Goal: Information Seeking & Learning: Learn about a topic

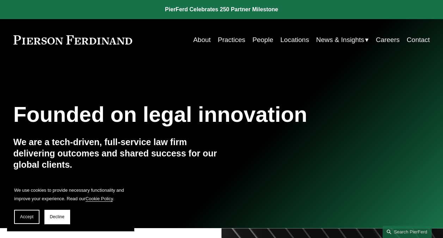
click at [269, 38] on link "People" at bounding box center [262, 39] width 21 height 13
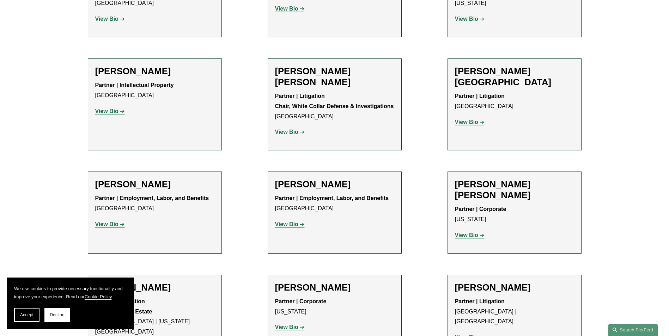
scroll to position [3939, 0]
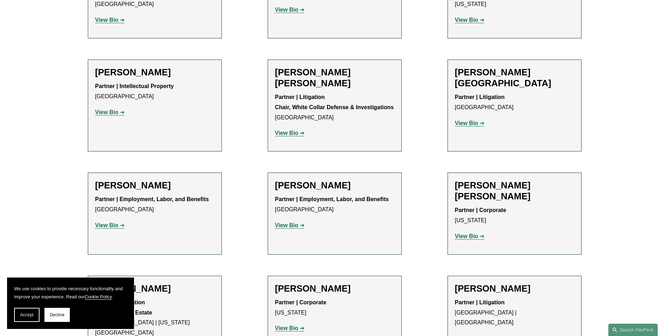
click at [299, 222] on link "View Bio" at bounding box center [290, 225] width 30 height 6
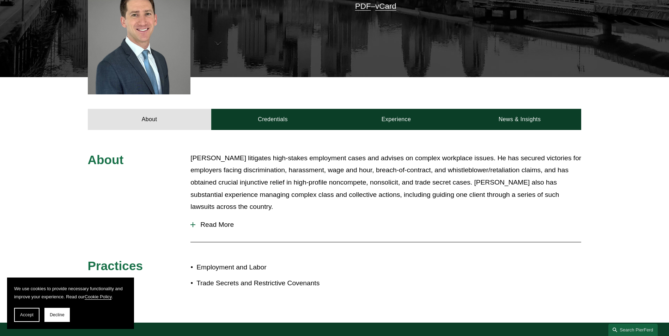
scroll to position [247, 0]
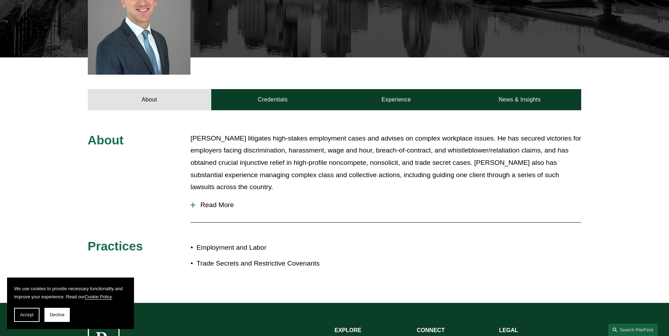
click at [221, 201] on span "Read More" at bounding box center [388, 205] width 386 height 8
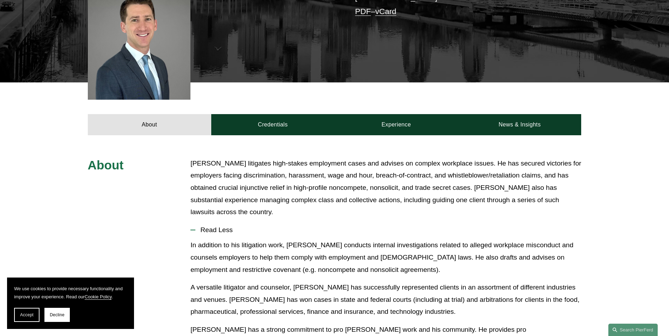
scroll to position [106, 0]
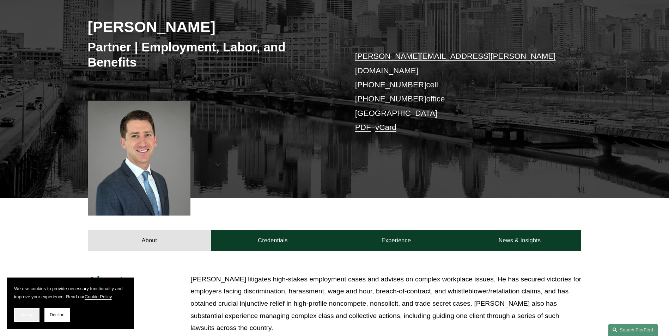
click at [31, 318] on button "Accept" at bounding box center [26, 315] width 25 height 14
